Goal: Information Seeking & Learning: Learn about a topic

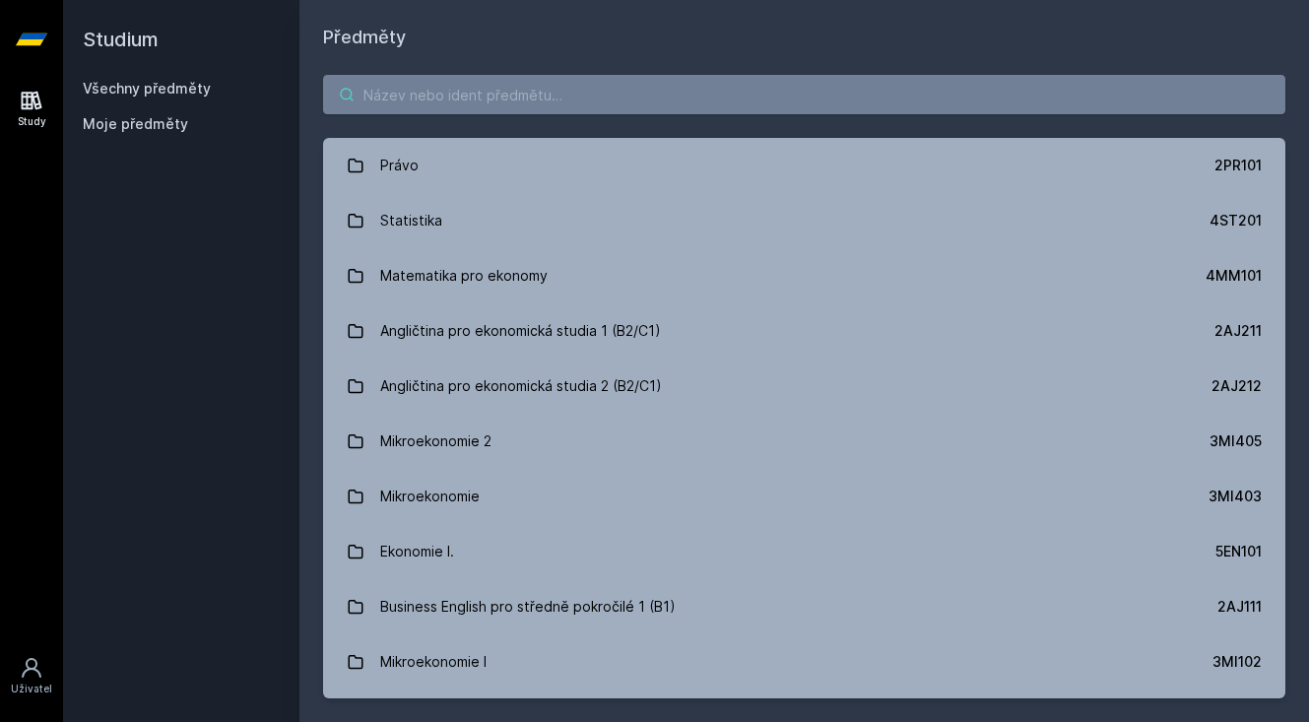
click at [450, 92] on input "search" at bounding box center [804, 94] width 962 height 39
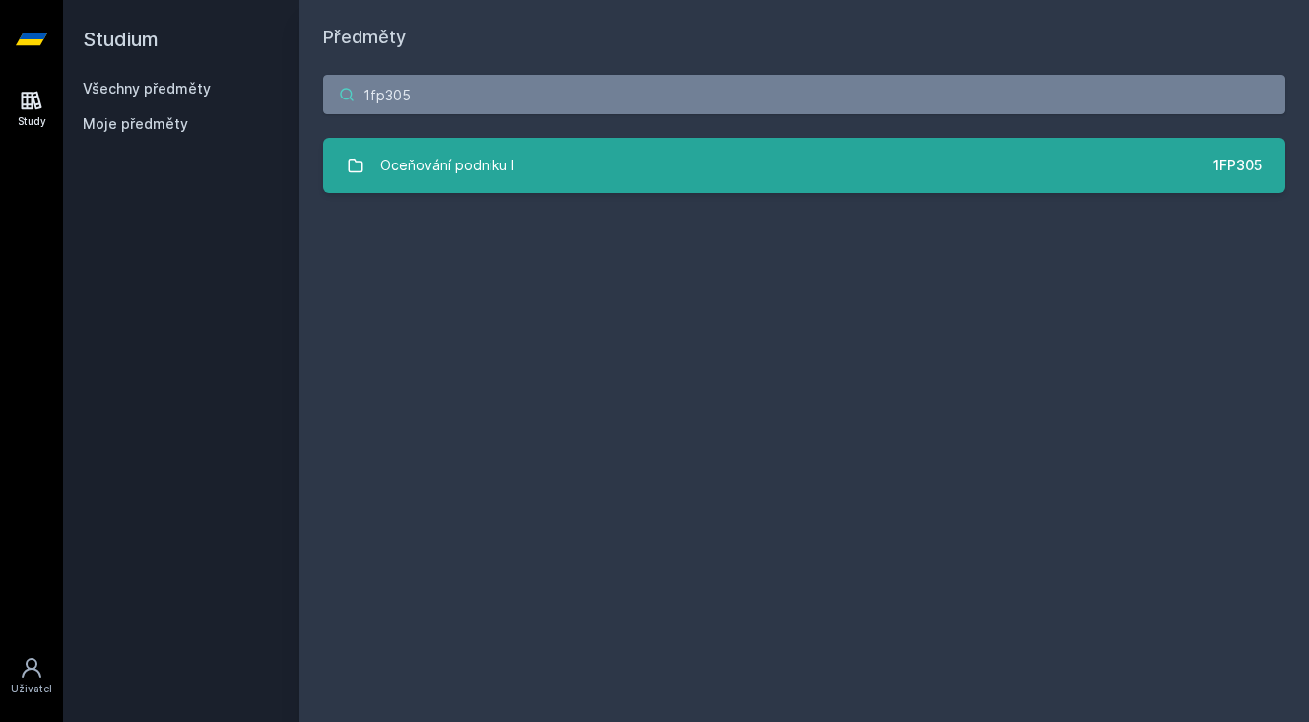
type input "1fp305"
click at [506, 170] on div "Oceňování podniku I" at bounding box center [447, 165] width 134 height 39
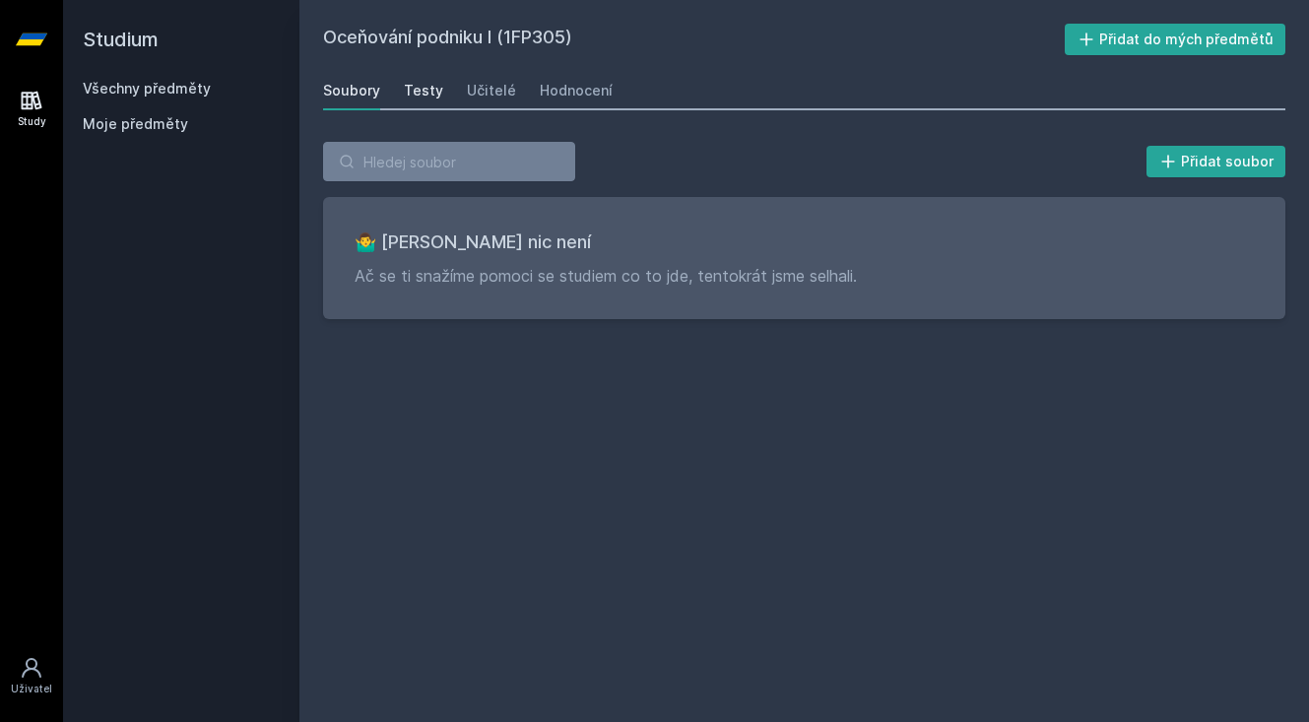
click at [426, 79] on link "Testy" at bounding box center [423, 90] width 39 height 39
click at [474, 81] on div "Učitelé" at bounding box center [491, 91] width 49 height 20
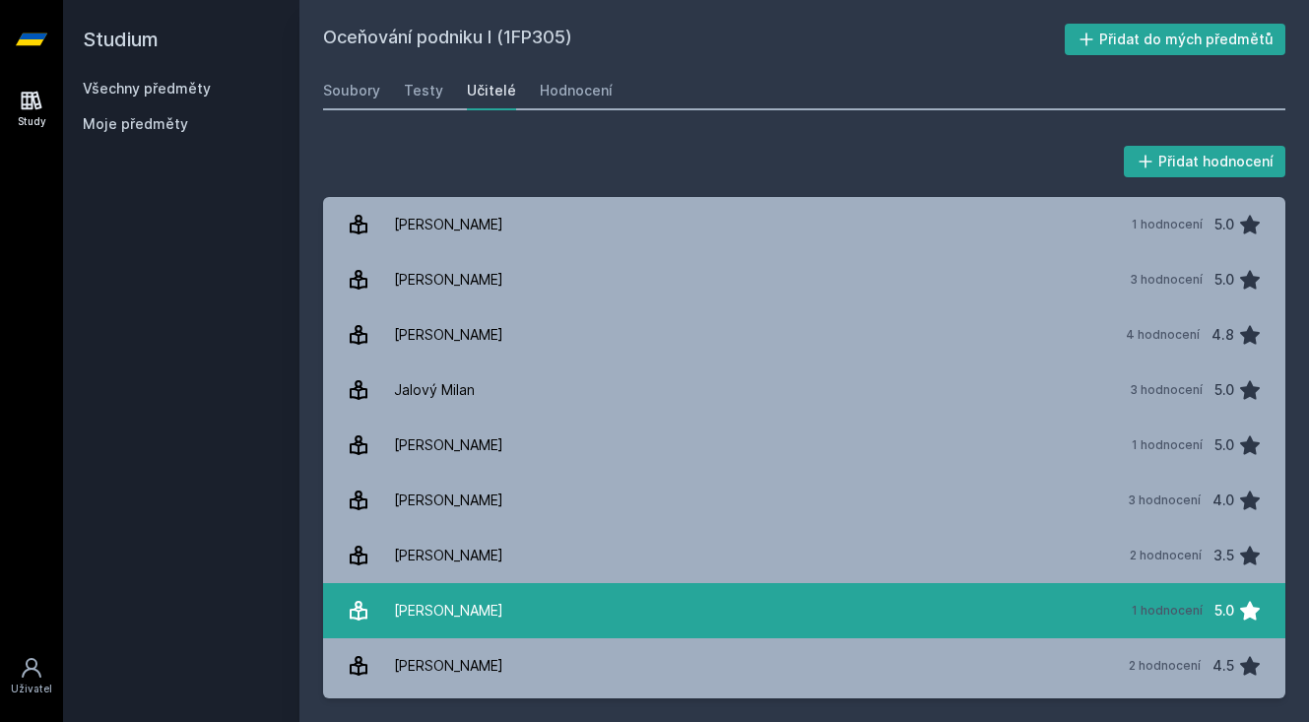
click at [615, 596] on link "[PERSON_NAME] 1 hodnocení 5.0" at bounding box center [804, 610] width 962 height 55
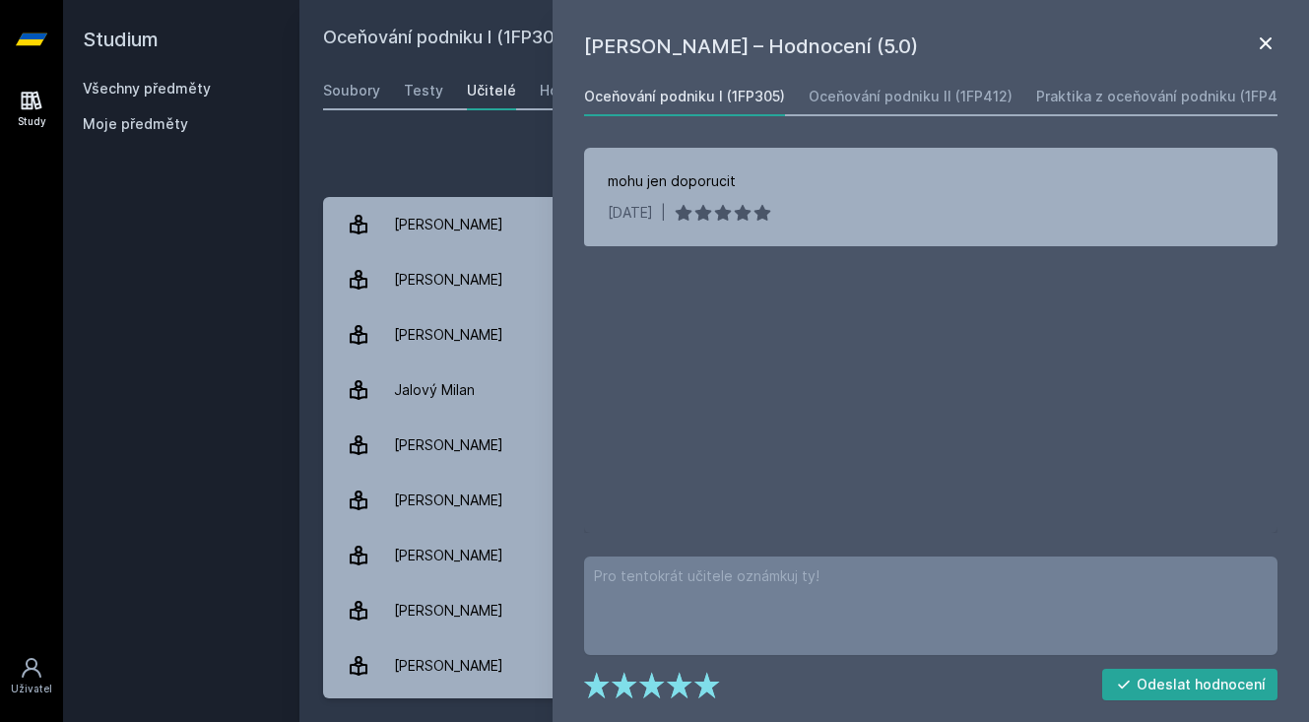
click at [1266, 54] on icon at bounding box center [1266, 44] width 24 height 24
